Goal: Information Seeking & Learning: Learn about a topic

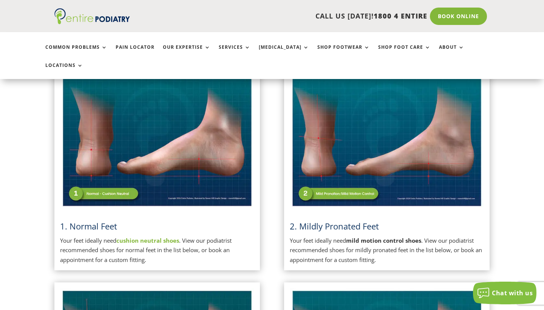
scroll to position [190, 0]
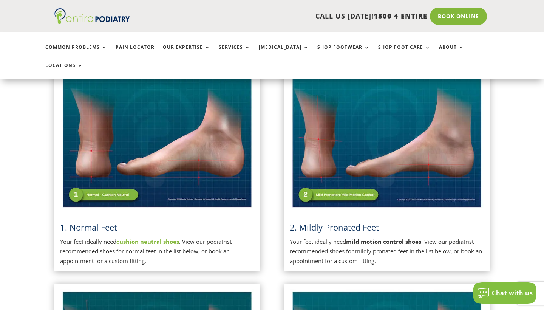
click at [439, 237] on p "Your feet ideally need mild motion control shoes . View our podiatrist recommen…" at bounding box center [387, 251] width 194 height 29
click at [377, 221] on span "2. Mildly Pronated Feet" at bounding box center [334, 226] width 89 height 11
click at [359, 119] on img at bounding box center [387, 141] width 194 height 137
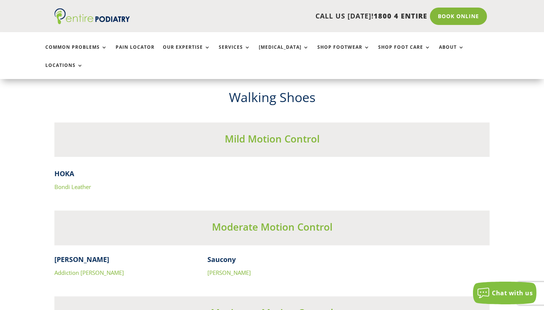
scroll to position [2309, 0]
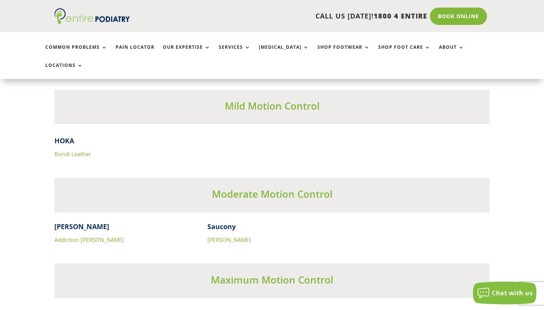
click at [228, 236] on link "[PERSON_NAME]" at bounding box center [228, 240] width 43 height 8
click at [80, 236] on link "Addiction [PERSON_NAME]" at bounding box center [89, 240] width 70 height 8
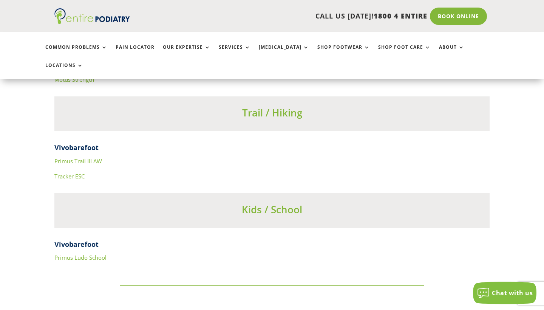
scroll to position [2861, 0]
click at [98, 254] on link "Primus Ludo School" at bounding box center [80, 258] width 52 height 8
click at [83, 158] on link "Primus Trail III AW" at bounding box center [78, 162] width 48 height 8
click at [80, 173] on link "Tracker ESC" at bounding box center [69, 177] width 30 height 8
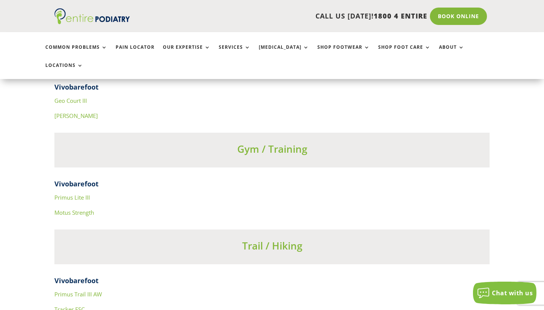
scroll to position [2720, 0]
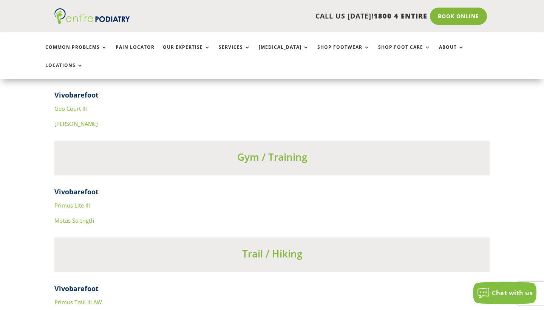
click at [90, 201] on link "Primus Lite III" at bounding box center [72, 205] width 36 height 8
click at [74, 216] on link "Motus Strength" at bounding box center [74, 220] width 40 height 8
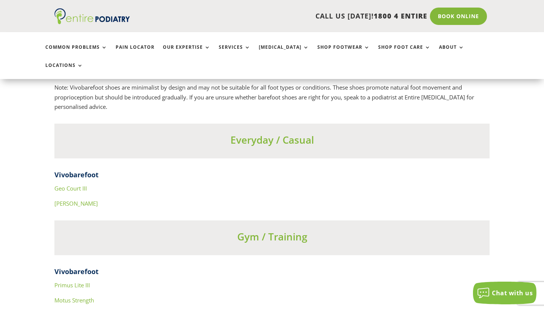
scroll to position [2632, 0]
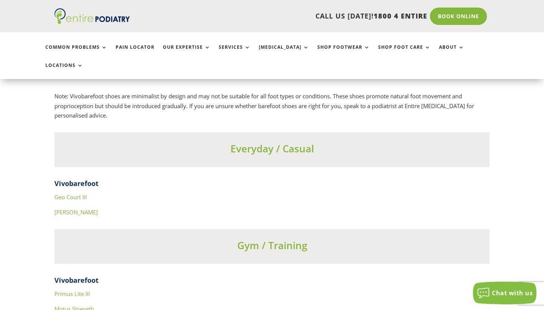
click at [83, 193] on link "Geo Court III" at bounding box center [70, 197] width 32 height 8
click at [65, 208] on link "[PERSON_NAME]" at bounding box center [75, 212] width 43 height 8
